Goal: Task Accomplishment & Management: Use online tool/utility

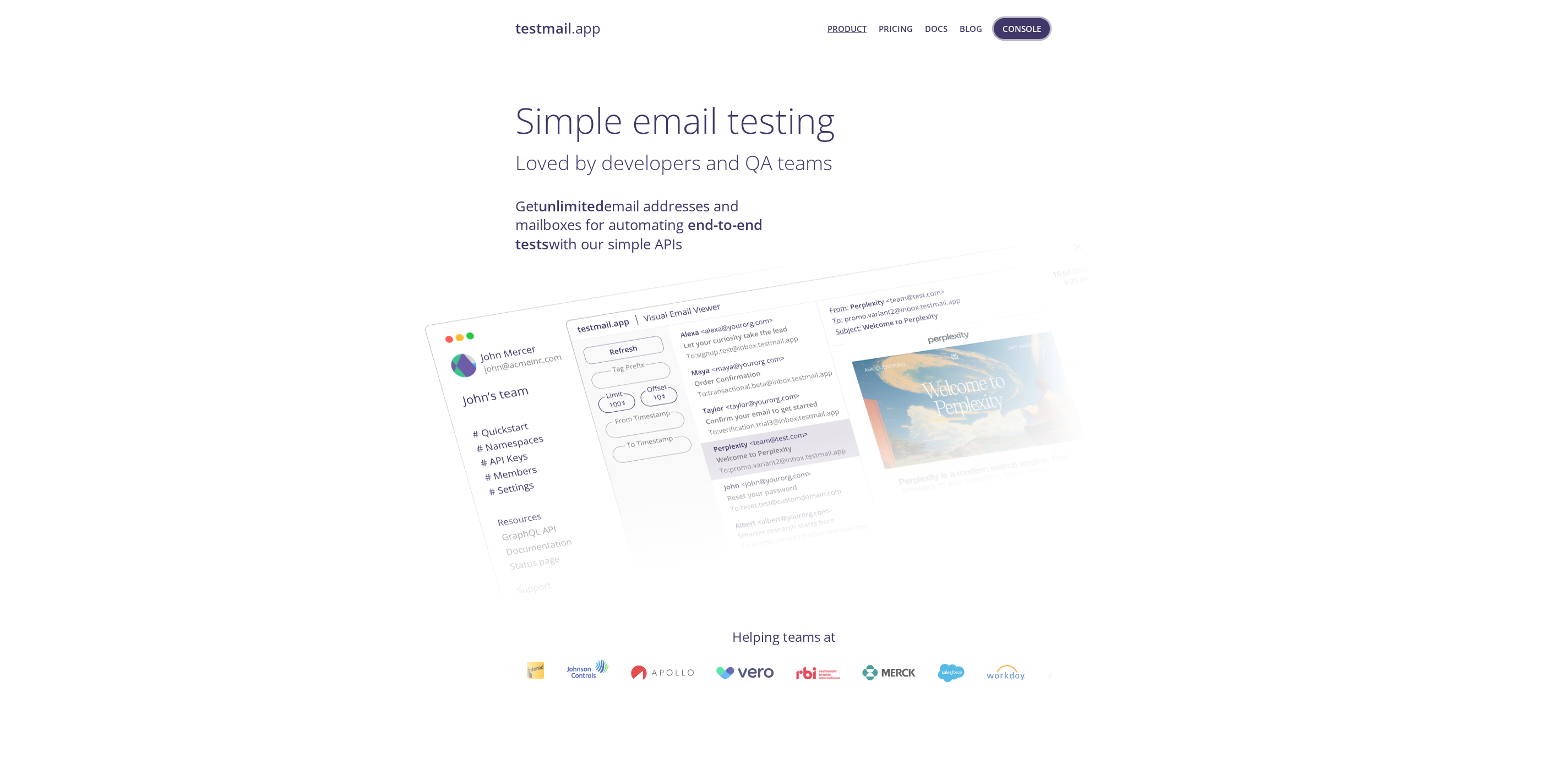
click at [1015, 31] on span "Console" at bounding box center [1021, 29] width 39 height 14
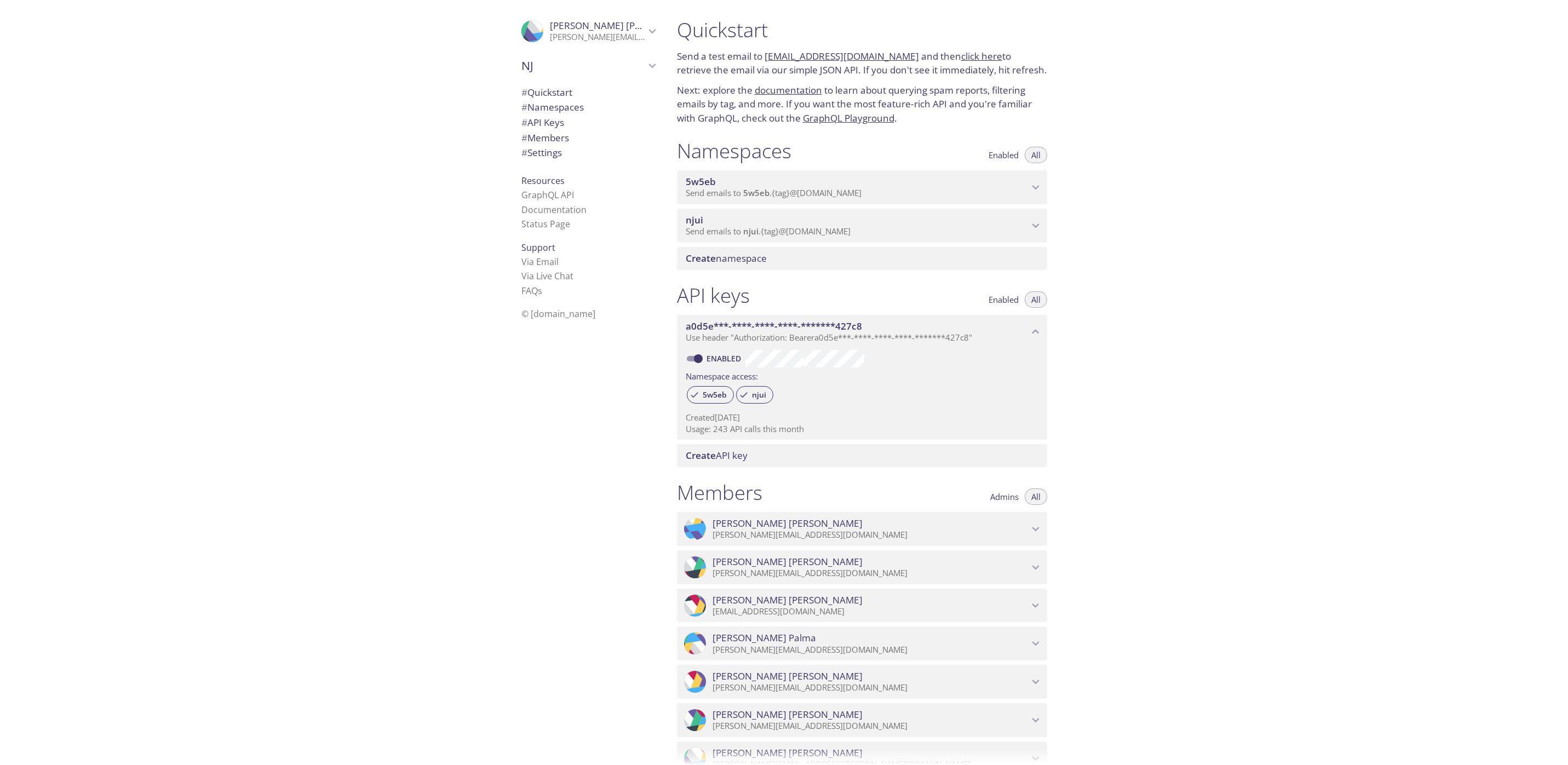
click at [784, 227] on span "Send emails to njui . {tag} @[DOMAIN_NAME]" at bounding box center [768, 231] width 165 height 11
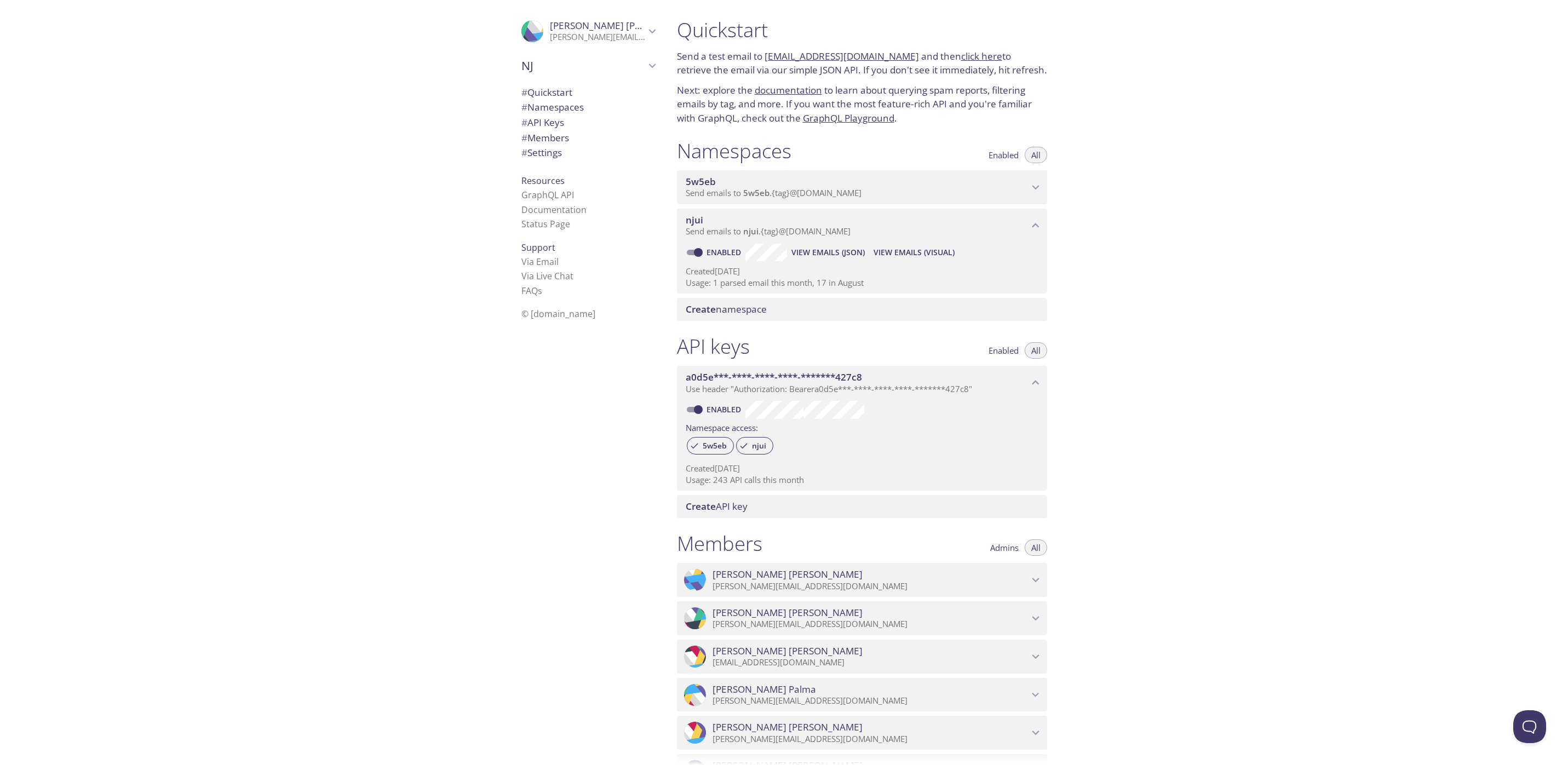
click at [896, 248] on span "View Emails (Visual)" at bounding box center [914, 252] width 81 height 13
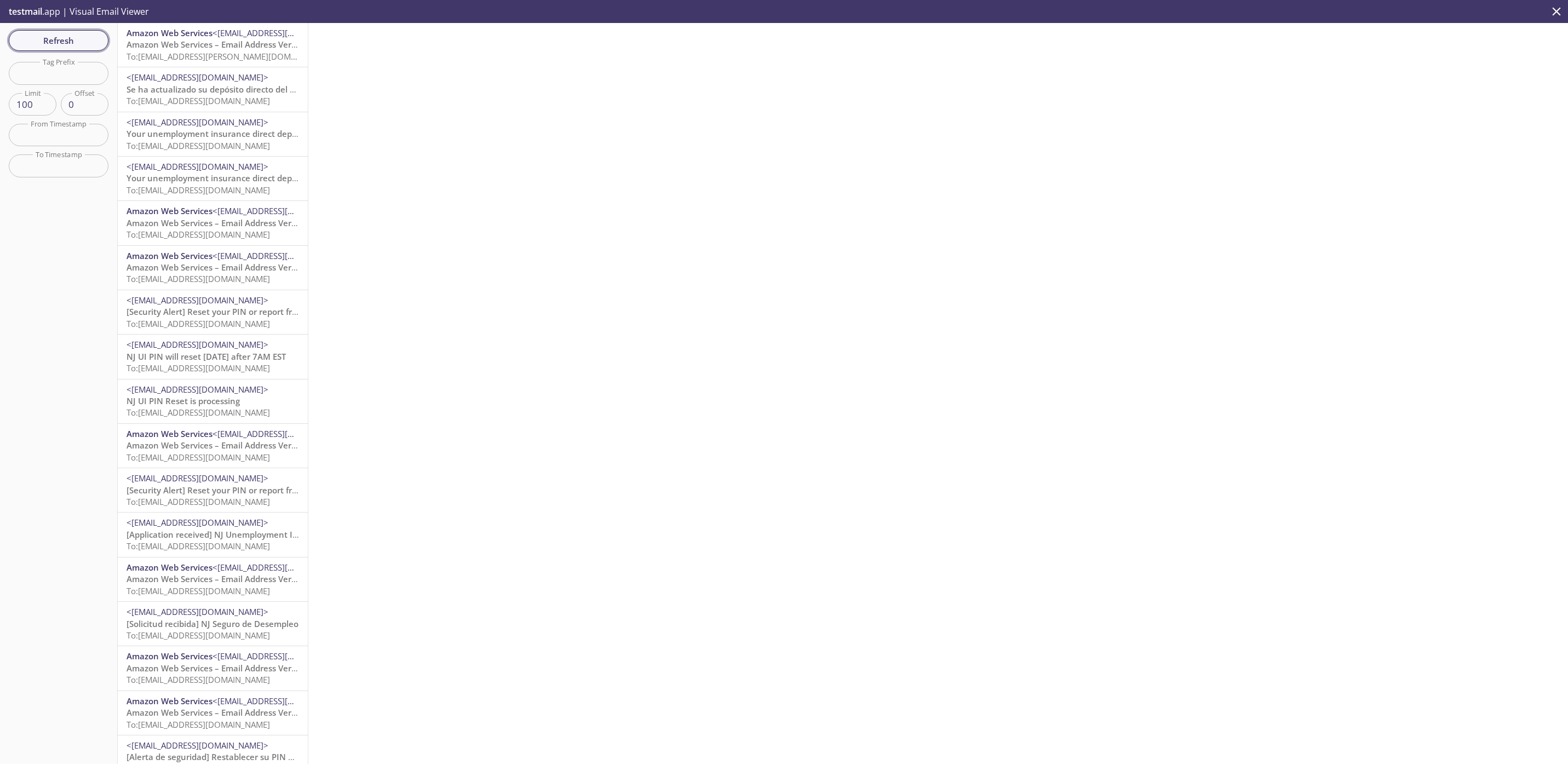
click at [39, 36] on span "Refresh" at bounding box center [59, 40] width 82 height 14
click at [230, 47] on span "Amazon Web Services – Email Address Verification Request in region [GEOGRAPHIC_…" at bounding box center [370, 45] width 488 height 11
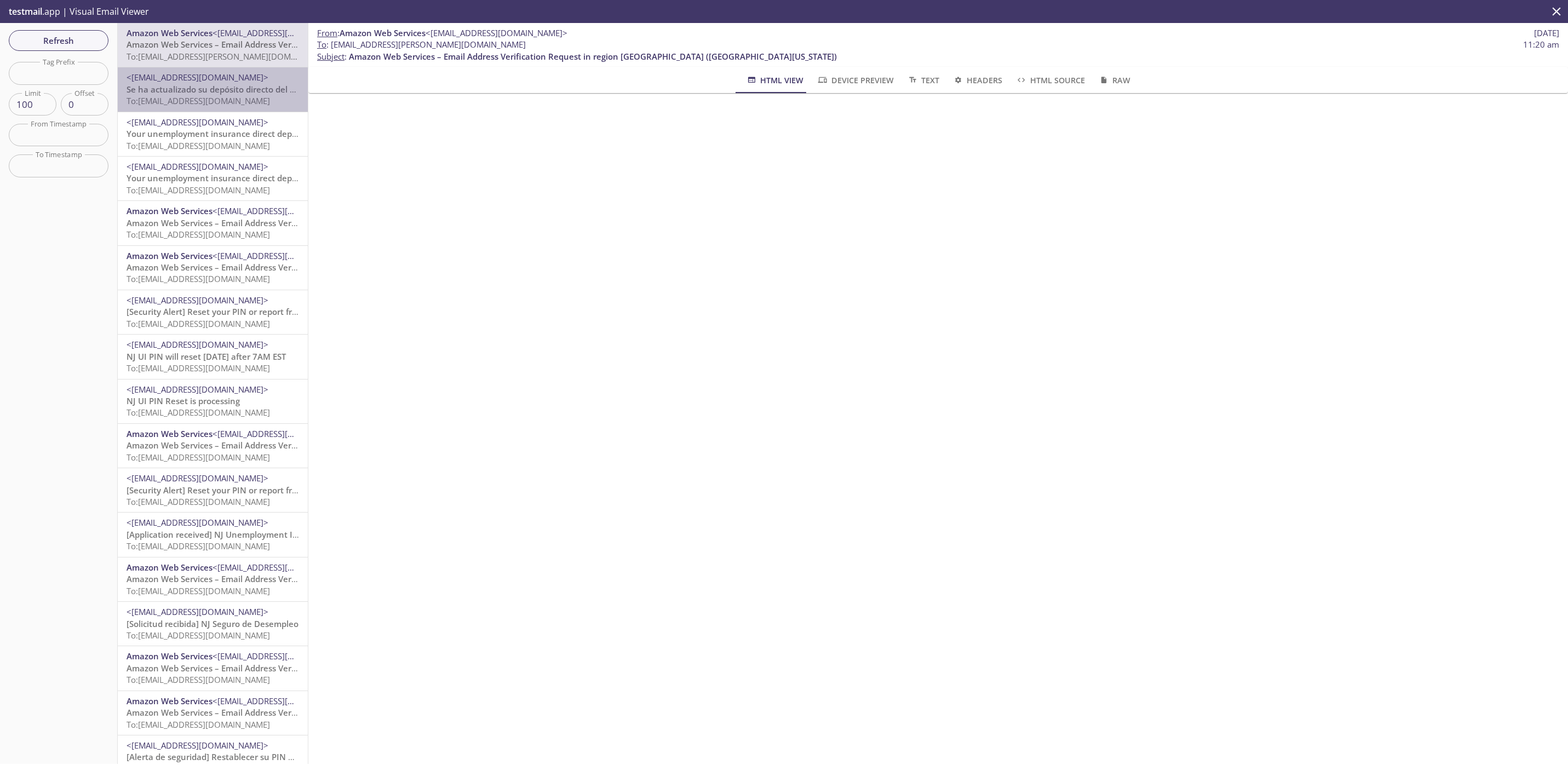
click at [227, 86] on span "Se ha actualizado su depósito directo del seguro de desempleo" at bounding box center [250, 89] width 248 height 11
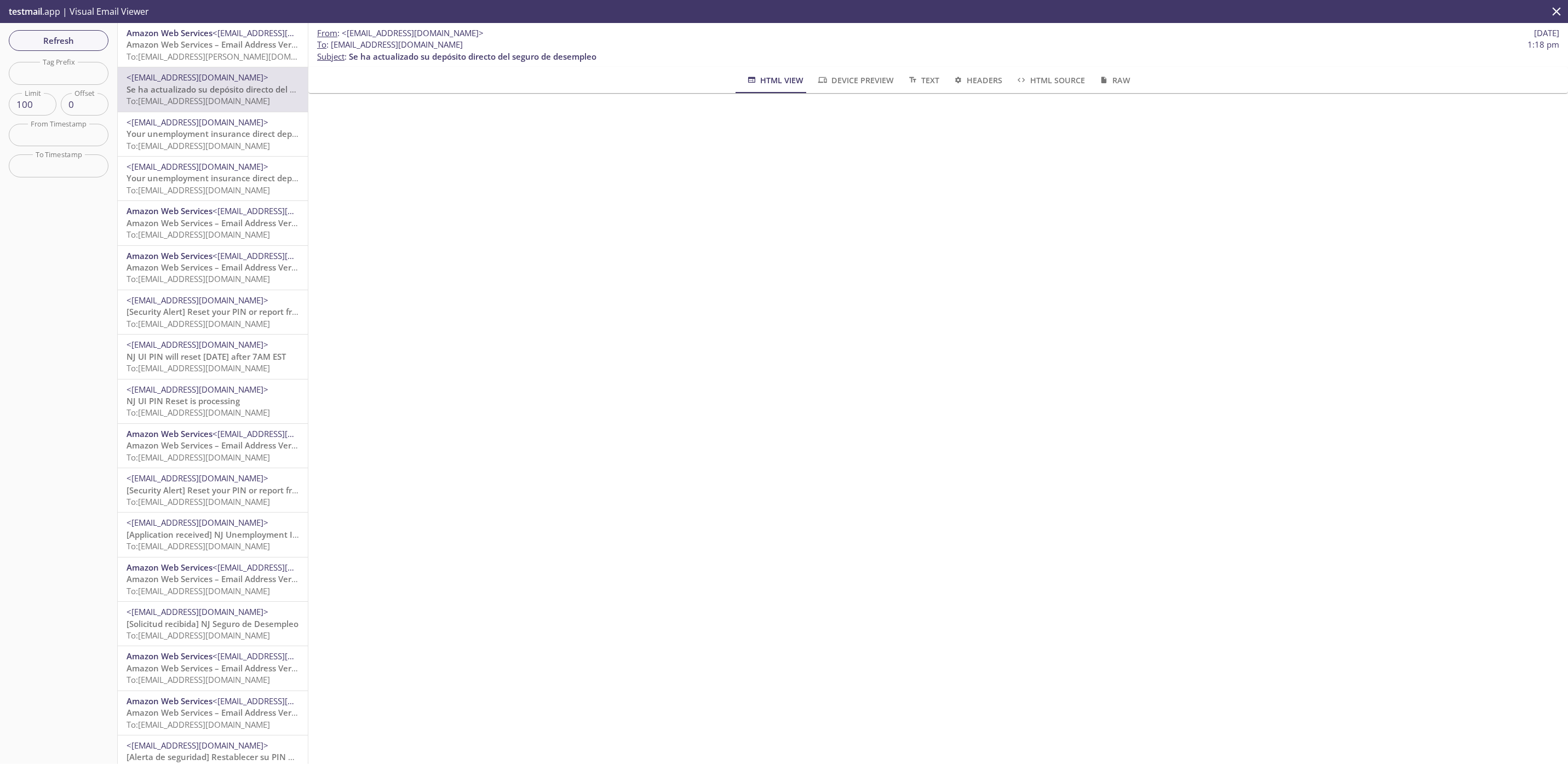
click at [226, 132] on span "Your unemployment insurance direct deposit was updated" at bounding box center [242, 134] width 233 height 11
